Goal: Find specific page/section: Find specific page/section

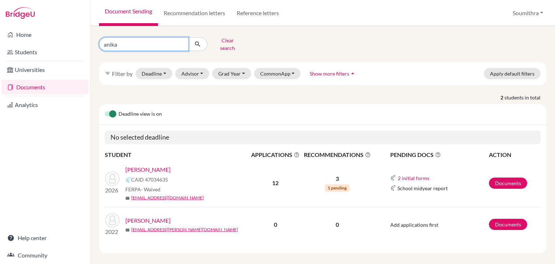
click at [135, 42] on input "anika" at bounding box center [144, 44] width 90 height 14
drag, startPoint x: 135, startPoint y: 42, endPoint x: 90, endPoint y: 42, distance: 45.1
click at [90, 42] on div "anika Clear search filter_list Filter by Deadline - Select a date range Or doub…" at bounding box center [322, 145] width 464 height 238
type input "a"
click at [136, 42] on input "Find student by name..." at bounding box center [144, 44] width 90 height 14
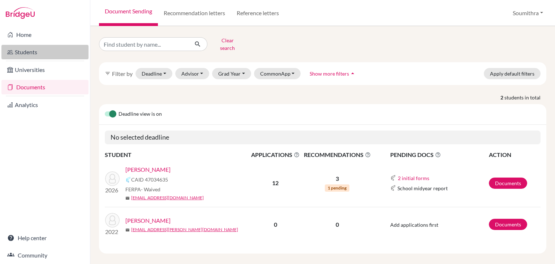
click at [34, 49] on link "Students" at bounding box center [44, 52] width 87 height 14
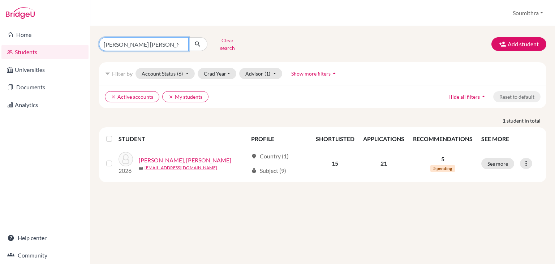
drag, startPoint x: 145, startPoint y: 39, endPoint x: 82, endPoint y: 43, distance: 62.9
click at [82, 43] on div "Home Students Universities Documents Analytics Help center Community Students o…" at bounding box center [277, 132] width 555 height 264
type input "twisha"
click at [197, 43] on icon "submit" at bounding box center [197, 43] width 7 height 7
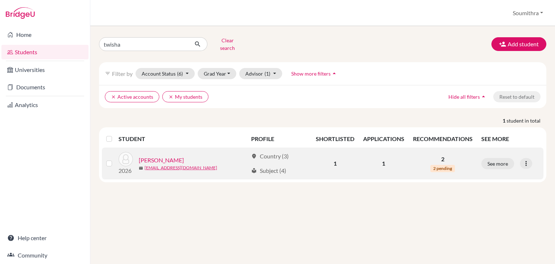
click at [165, 156] on link "[PERSON_NAME]" at bounding box center [161, 160] width 45 height 9
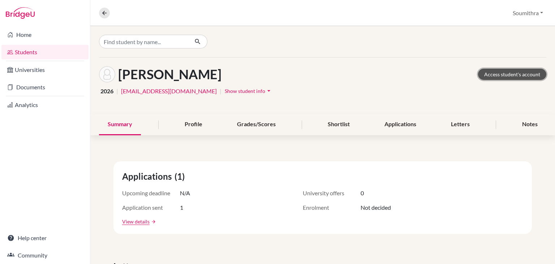
click at [526, 74] on link "Access student's account" at bounding box center [512, 74] width 68 height 11
